Goal: Information Seeking & Learning: Learn about a topic

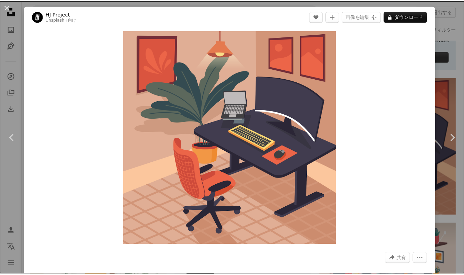
scroll to position [0, 197]
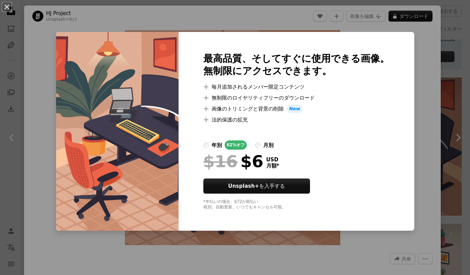
click at [422, 75] on div "An X shape 最高品質、そしてすぐに使用できる画像。 無制限にアクセスできます。 A plus sign 毎月追加されるメンバー限定コンテンツ A p…" at bounding box center [235, 137] width 470 height 275
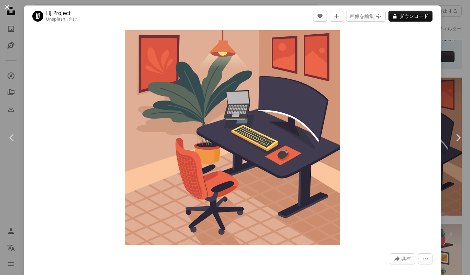
click at [11, 9] on button "An X shape" at bounding box center [7, 7] width 8 height 8
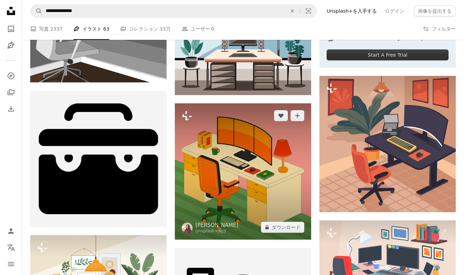
click at [236, 163] on img at bounding box center [243, 171] width 136 height 136
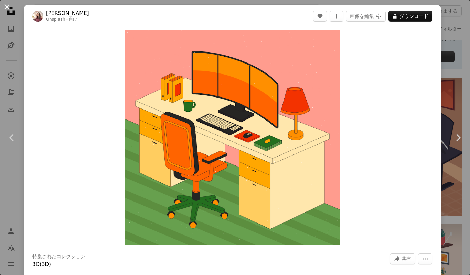
click at [8, 7] on button "An X shape" at bounding box center [7, 7] width 8 height 8
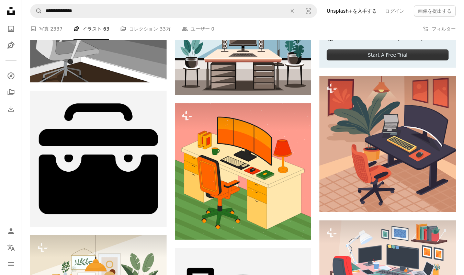
click at [150, 29] on link "A stack of folders コレクション 33万" at bounding box center [145, 29] width 50 height 22
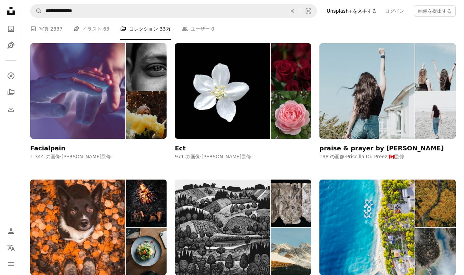
scroll to position [537, 0]
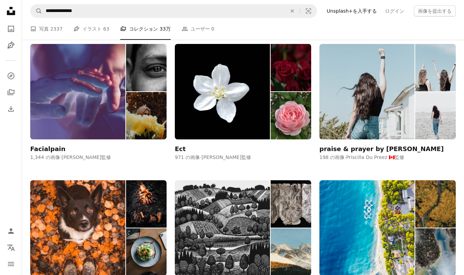
click at [251, 120] on img at bounding box center [222, 92] width 95 height 96
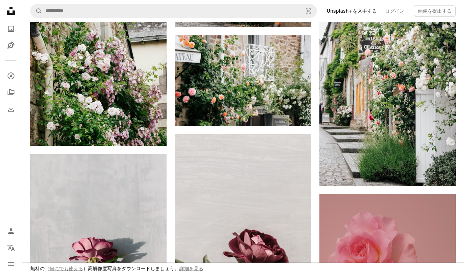
scroll to position [701, 0]
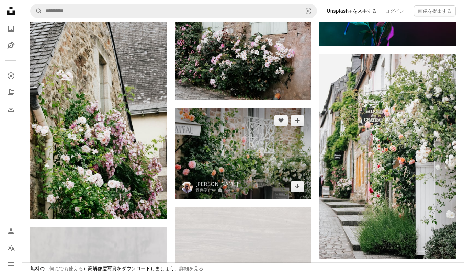
drag, startPoint x: 8, startPoint y: 7, endPoint x: 276, endPoint y: 127, distance: 294.2
click at [276, 127] on img at bounding box center [243, 153] width 136 height 91
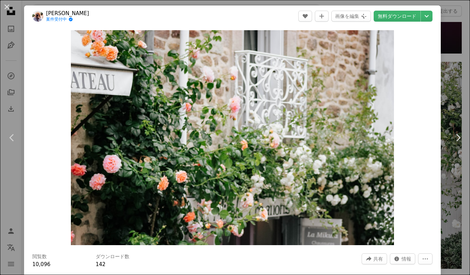
click at [7, 5] on button "An X shape" at bounding box center [7, 7] width 8 height 8
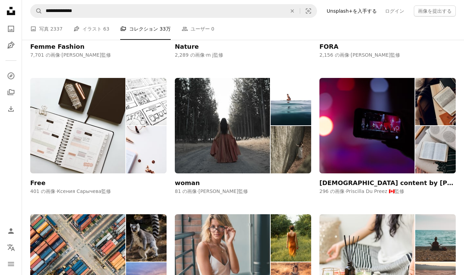
scroll to position [225, 0]
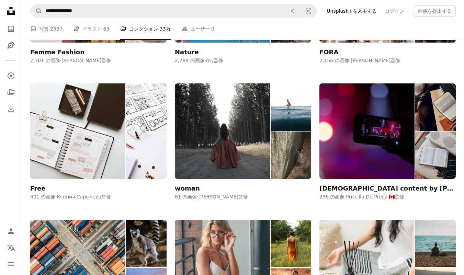
click at [51, 192] on div "Free 401 の画像 · Ксения Сарычева 監修" at bounding box center [98, 142] width 136 height 117
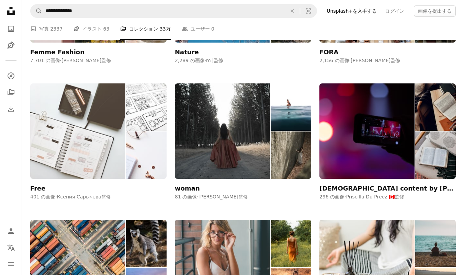
click at [42, 190] on div "Free" at bounding box center [37, 189] width 15 height 8
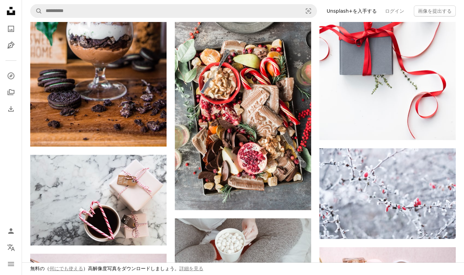
scroll to position [623, 0]
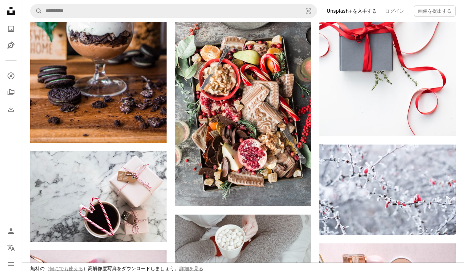
click at [170, 152] on div "A heart A plus sign [PERSON_NAME] 案件受付中 A checkmark inside of a circle Arrow po…" at bounding box center [243, 11] width 426 height 1028
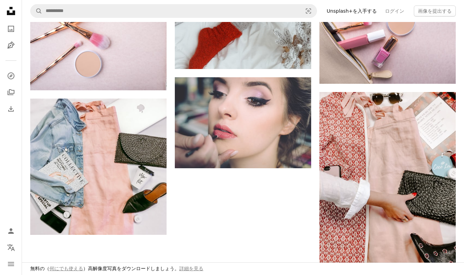
scroll to position [874, 0]
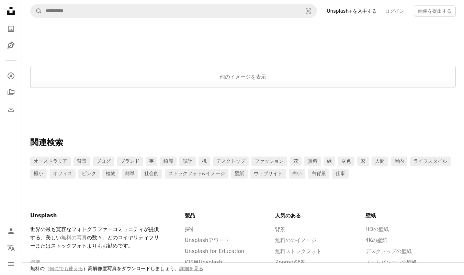
scroll to position [1091, 0]
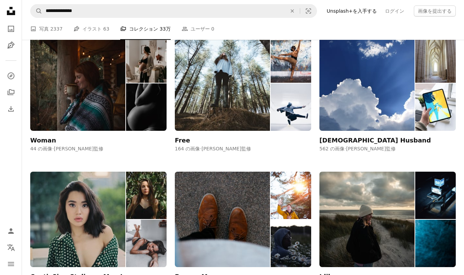
scroll to position [225, 0]
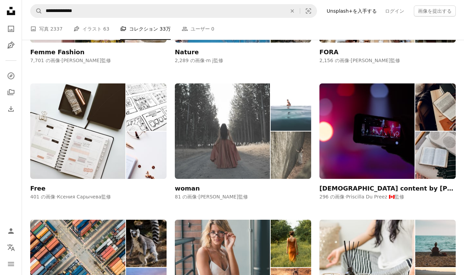
click at [218, 142] on img at bounding box center [222, 132] width 95 height 96
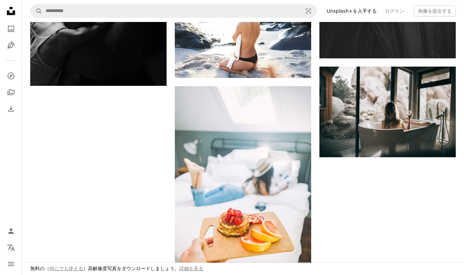
scroll to position [916, 0]
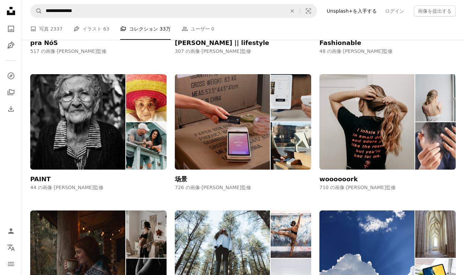
scroll to position [225, 0]
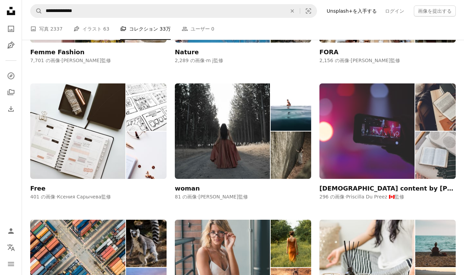
click at [372, 151] on img at bounding box center [367, 132] width 95 height 96
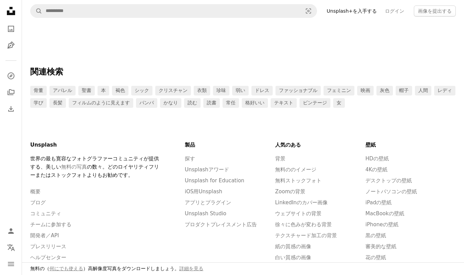
scroll to position [1295, 0]
